Goal: Transaction & Acquisition: Purchase product/service

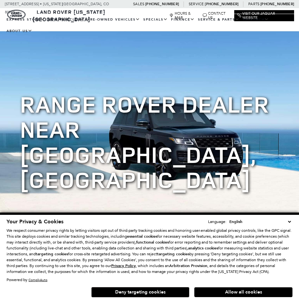
click at [175, 292] on button "Deny targeting cookies" at bounding box center [140, 292] width 98 height 10
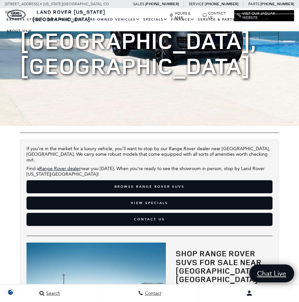
scroll to position [98, 0]
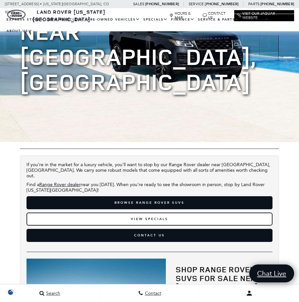
click at [186, 213] on link "View Specials" at bounding box center [149, 219] width 246 height 13
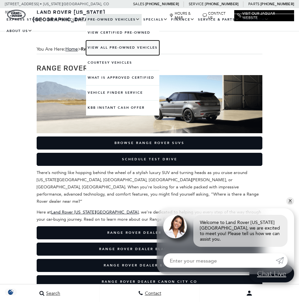
click at [116, 49] on link "View All Pre-Owned Vehicles" at bounding box center [122, 48] width 73 height 15
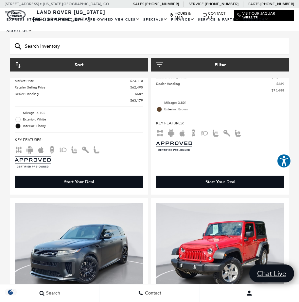
scroll to position [1602, 0]
